Goal: Find specific page/section: Find specific page/section

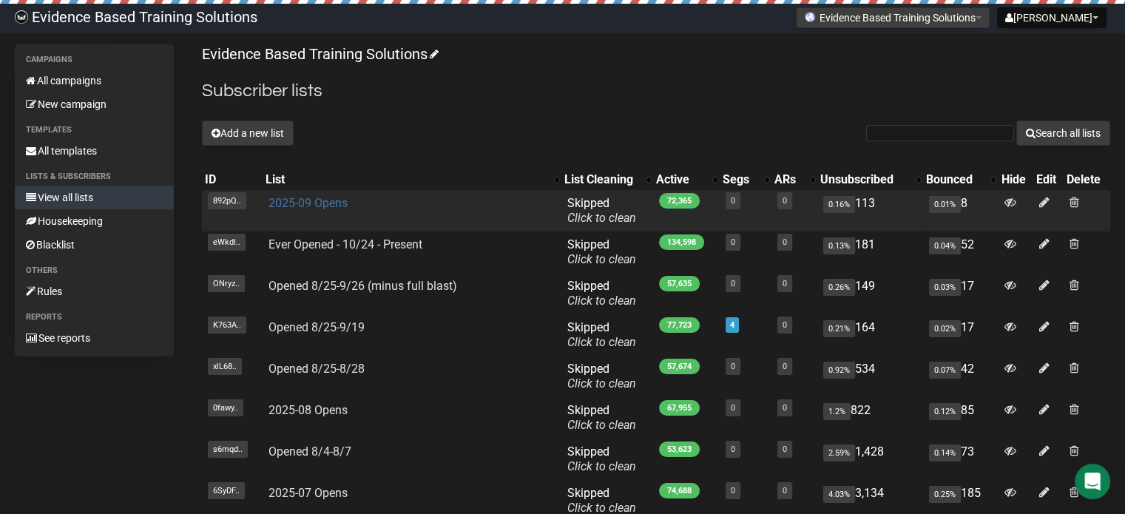
click at [313, 200] on link "2025-09 Opens" at bounding box center [307, 203] width 79 height 14
click at [327, 204] on link "2025-09 Opens" at bounding box center [307, 203] width 79 height 14
click at [291, 206] on link "2025-09 Opens" at bounding box center [307, 203] width 79 height 14
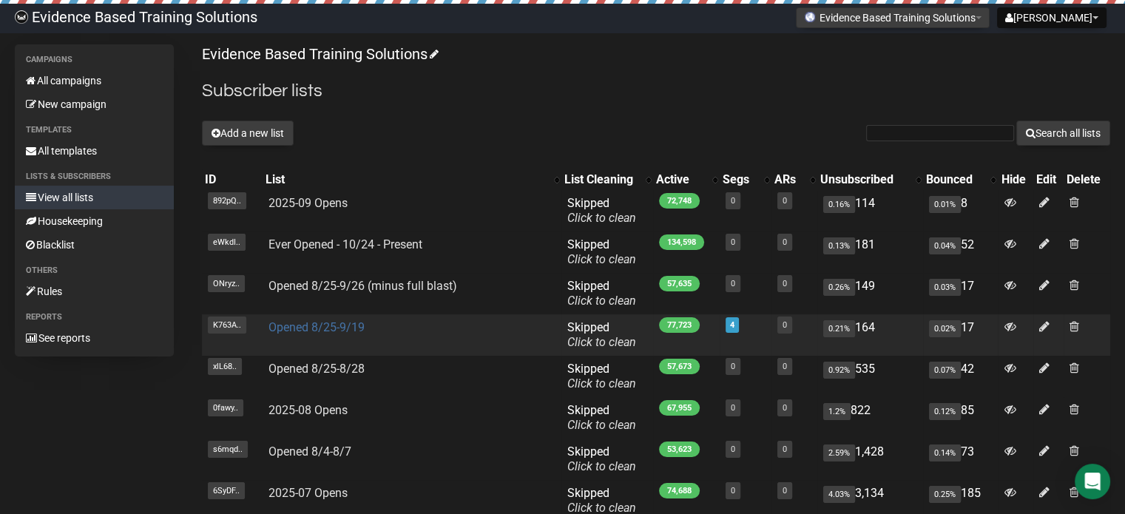
click at [339, 329] on link "Opened 8/25-9/19" at bounding box center [316, 327] width 96 height 14
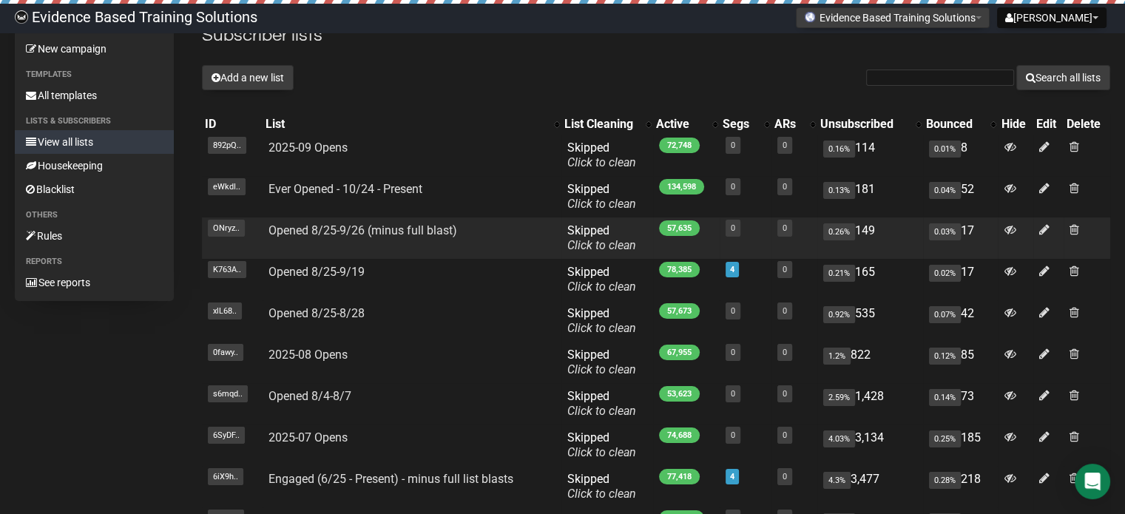
scroll to position [81, 0]
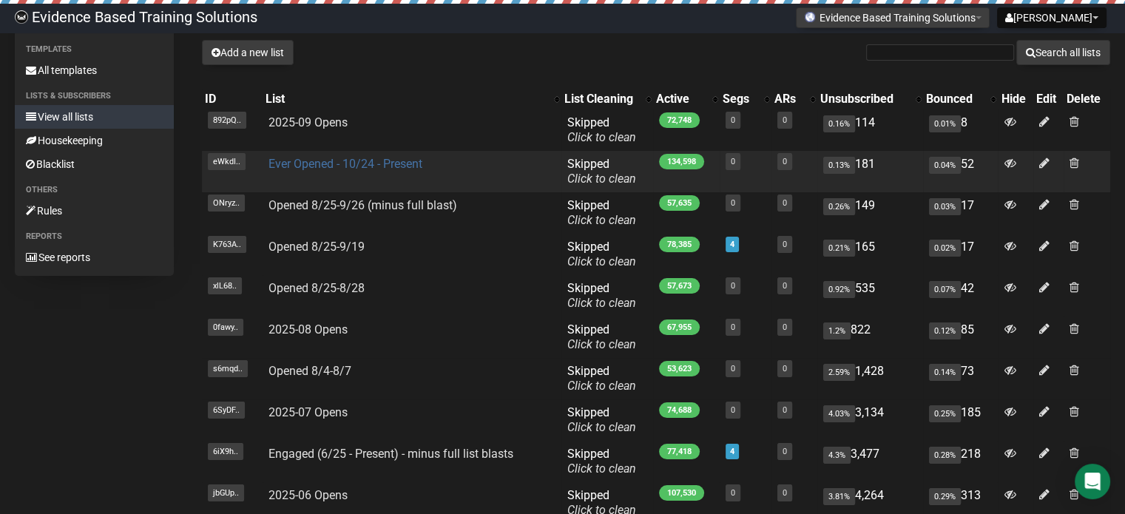
click at [321, 166] on link "Ever Opened - 10/24 - Present" at bounding box center [345, 164] width 154 height 14
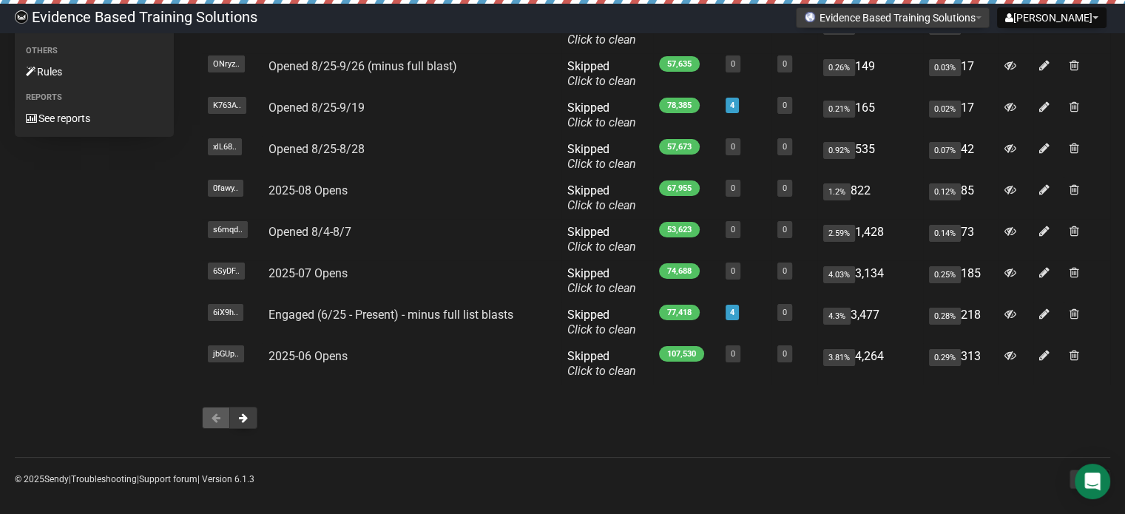
scroll to position [228, 0]
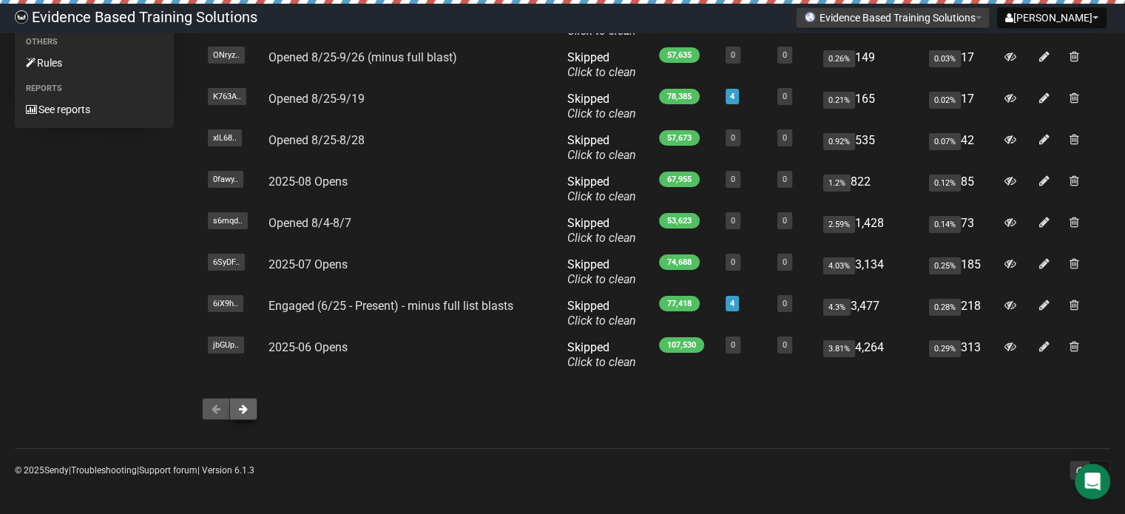
click at [245, 404] on span at bounding box center [243, 409] width 9 height 10
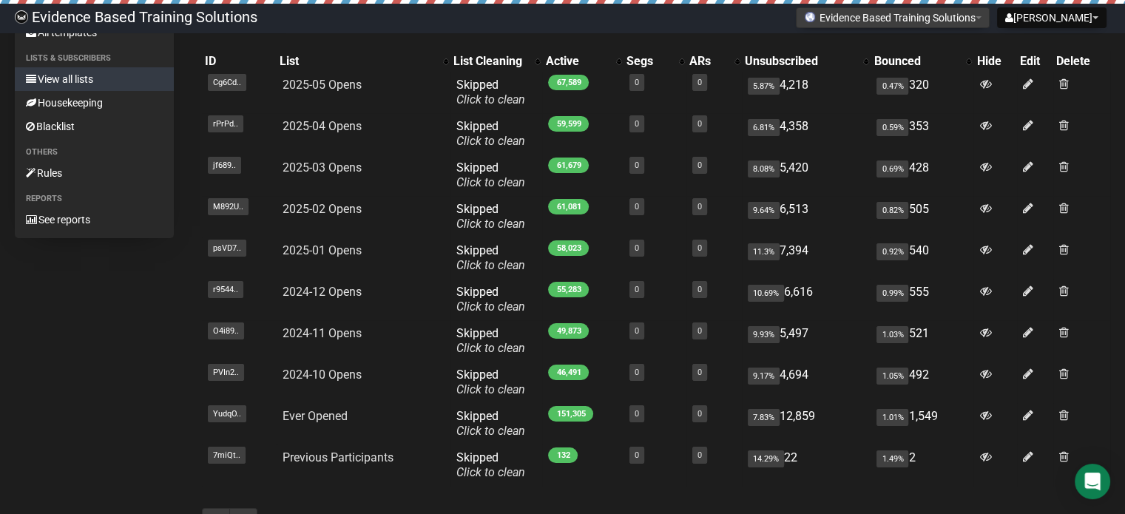
scroll to position [228, 0]
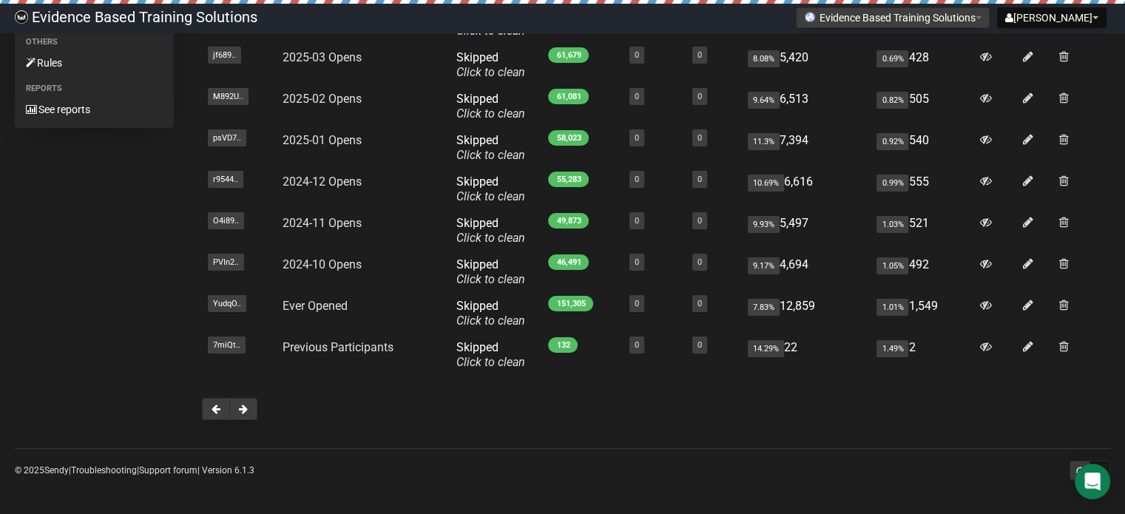
click at [245, 410] on span at bounding box center [243, 409] width 9 height 10
